Goal: Check status: Check status

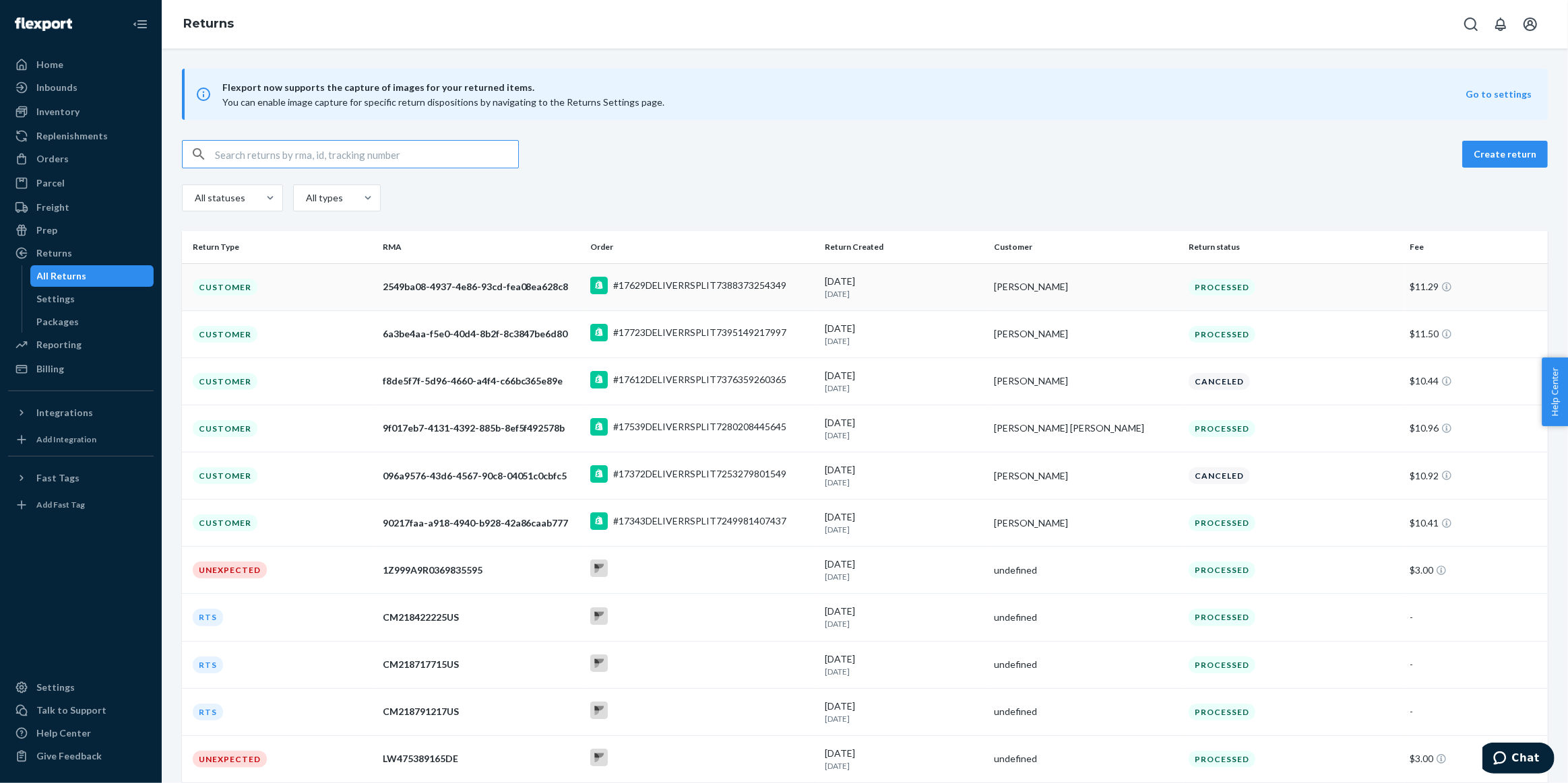
click at [967, 285] on div "[DATE] [DATE]" at bounding box center [903, 287] width 159 height 25
